Goal: Task Accomplishment & Management: Use online tool/utility

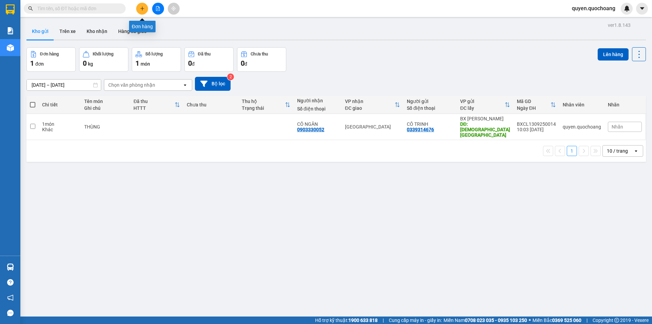
click at [145, 8] on button at bounding box center [142, 9] width 12 height 12
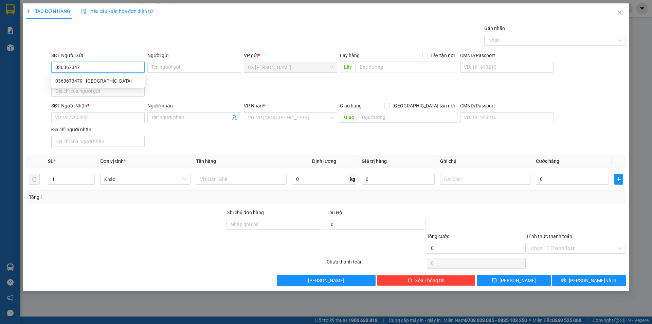
type input "0363673479"
click at [86, 79] on div "0363673479 - [GEOGRAPHIC_DATA]" at bounding box center [97, 80] width 85 height 7
type input "ANH PHÚ"
type input "0363673479"
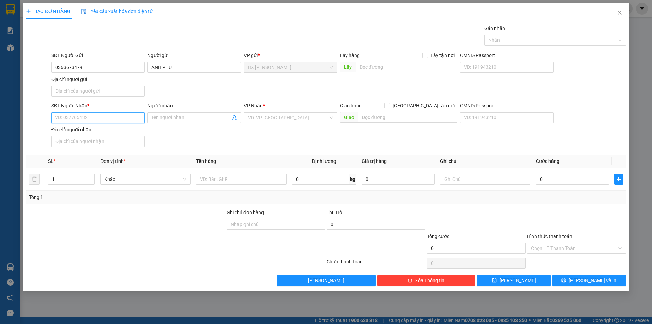
click at [111, 112] on input "SĐT Người Nhận *" at bounding box center [97, 117] width 93 height 11
click at [64, 121] on input "0967172642" at bounding box center [97, 117] width 93 height 11
click at [65, 121] on input "0967172642" at bounding box center [97, 117] width 93 height 11
type input "0967172642"
click at [196, 121] on input "Người nhận" at bounding box center [191, 117] width 78 height 7
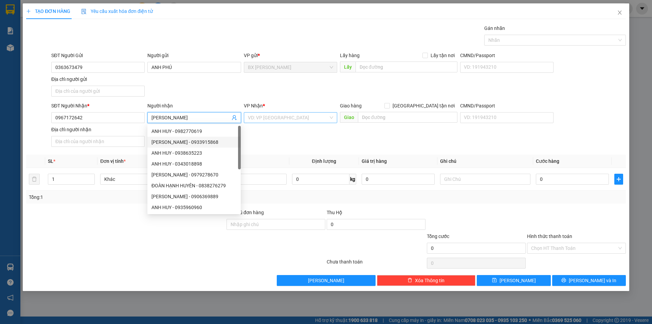
type input "[PERSON_NAME]"
click at [276, 113] on input "search" at bounding box center [288, 117] width 81 height 10
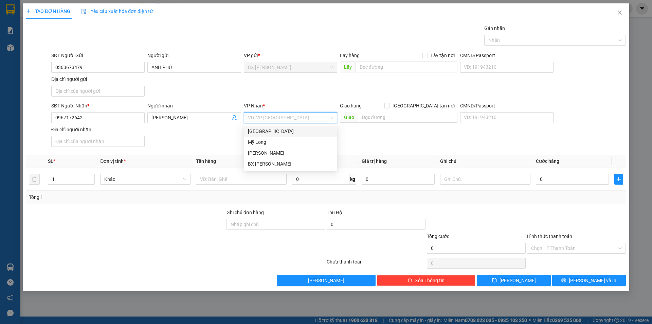
click at [271, 132] on div "[GEOGRAPHIC_DATA]" at bounding box center [290, 130] width 85 height 7
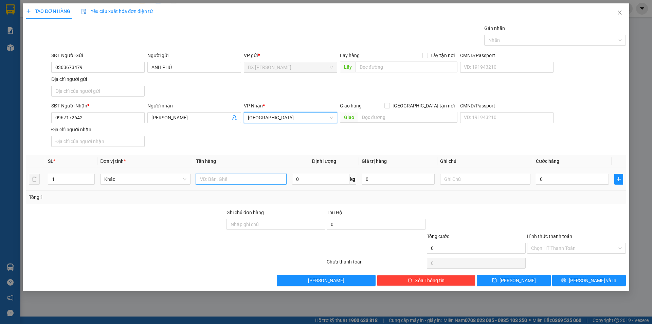
drag, startPoint x: 245, startPoint y: 177, endPoint x: 246, endPoint y: 173, distance: 4.6
click at [246, 177] on input "text" at bounding box center [241, 179] width 90 height 11
type input "HỘP RĂNG"
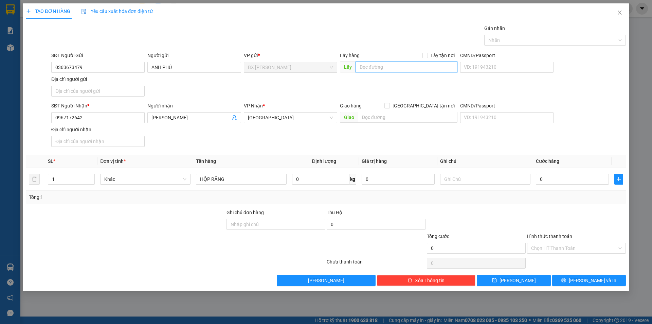
click at [383, 68] on input "text" at bounding box center [407, 66] width 102 height 11
type input "GIỌT ĐẮNG"
click at [565, 277] on button "[PERSON_NAME] và In" at bounding box center [589, 280] width 74 height 11
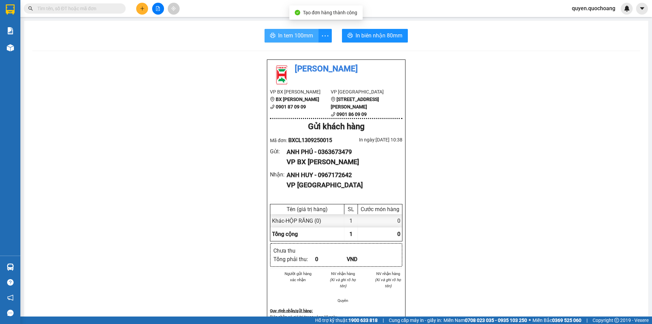
click at [283, 34] on span "In tem 100mm" at bounding box center [295, 35] width 35 height 8
